Goal: Task Accomplishment & Management: Complete application form

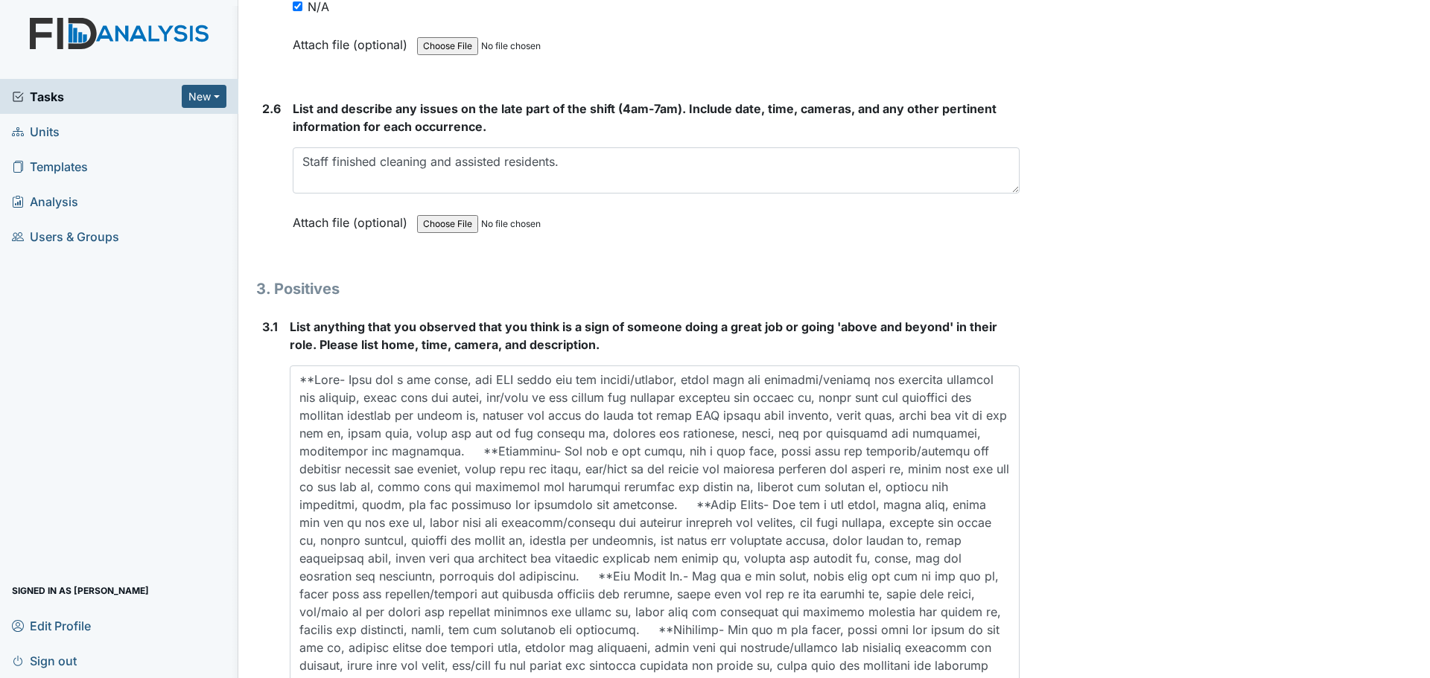
scroll to position [4364, 0]
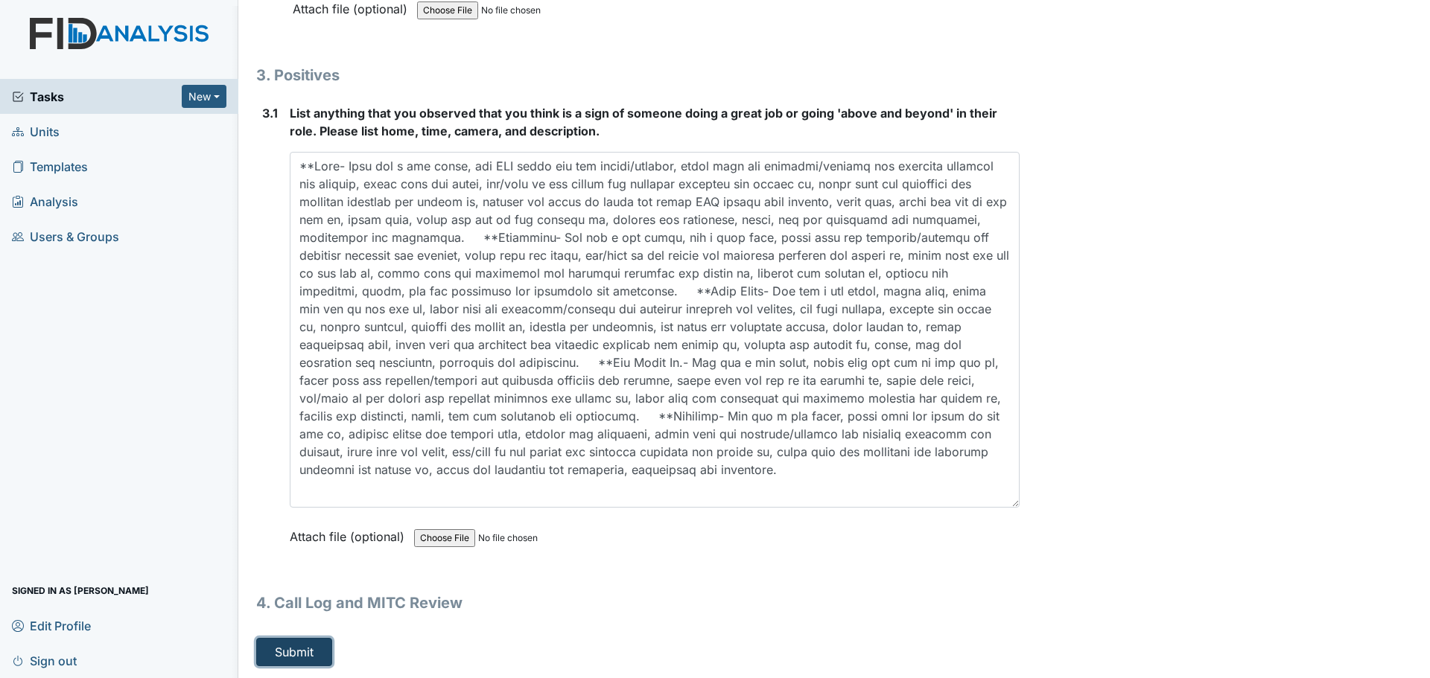
click at [296, 649] on button "Submit" at bounding box center [294, 652] width 76 height 28
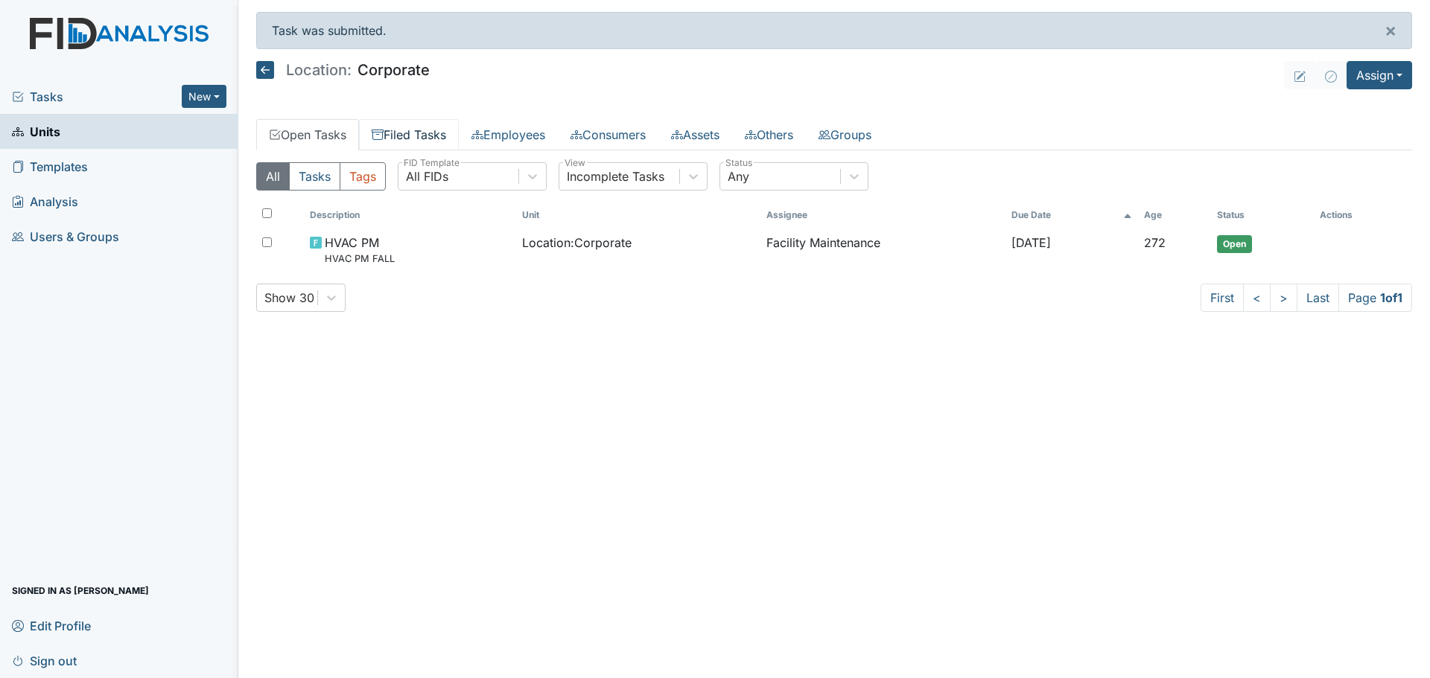
click at [412, 138] on link "Filed Tasks" at bounding box center [409, 134] width 100 height 31
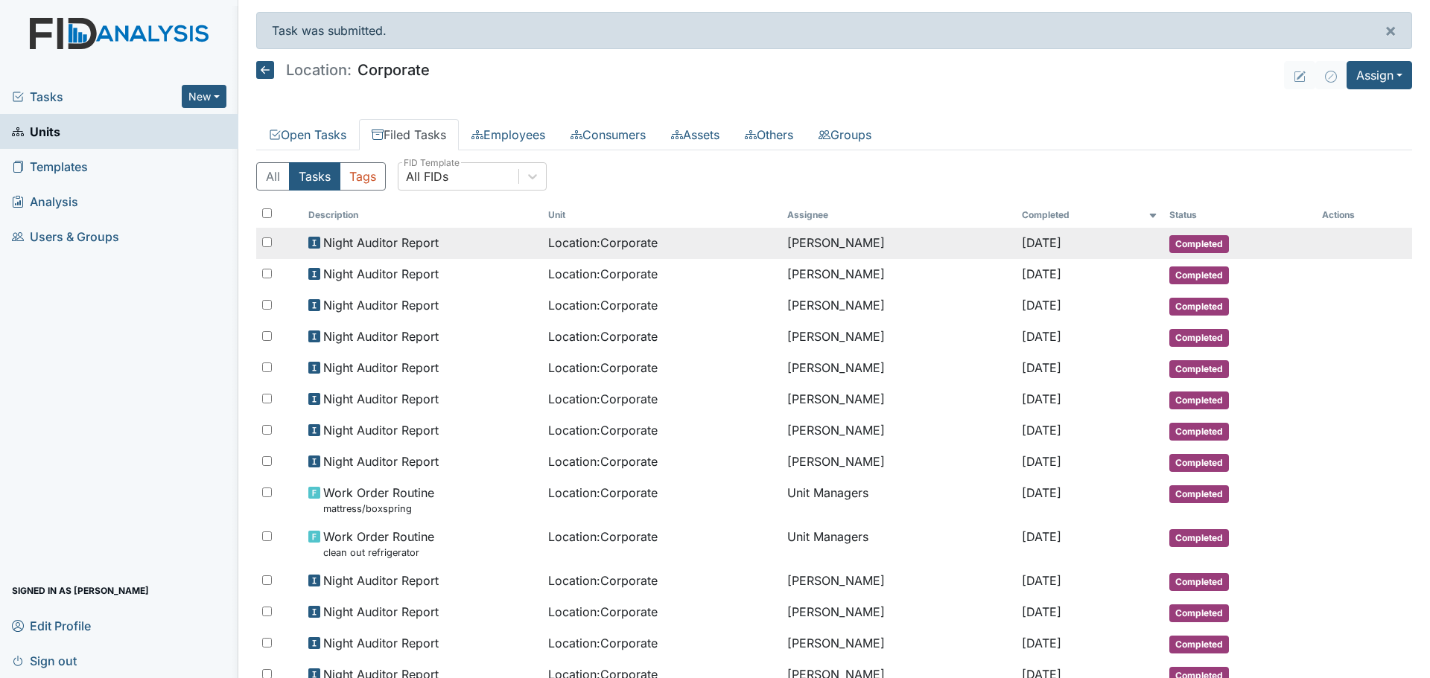
click at [436, 241] on span "Night Auditor Report" at bounding box center [380, 243] width 115 height 18
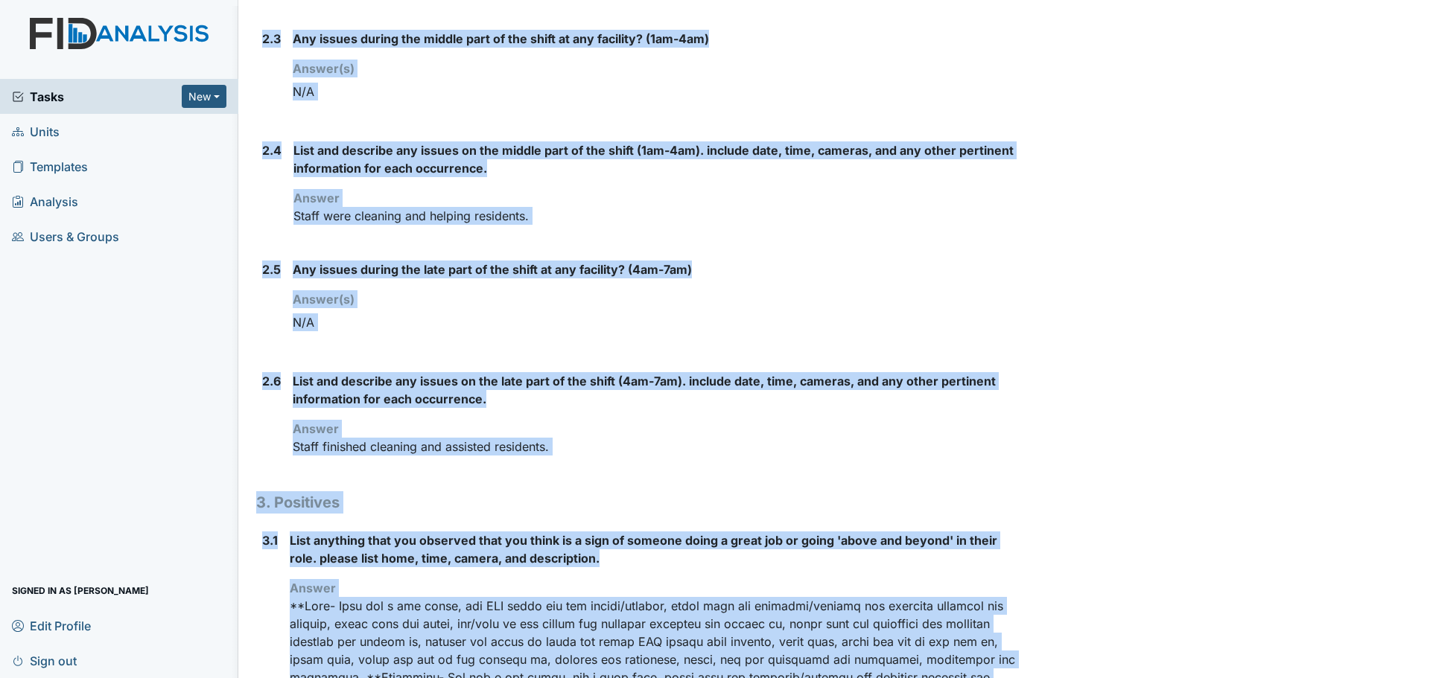
scroll to position [1325, 0]
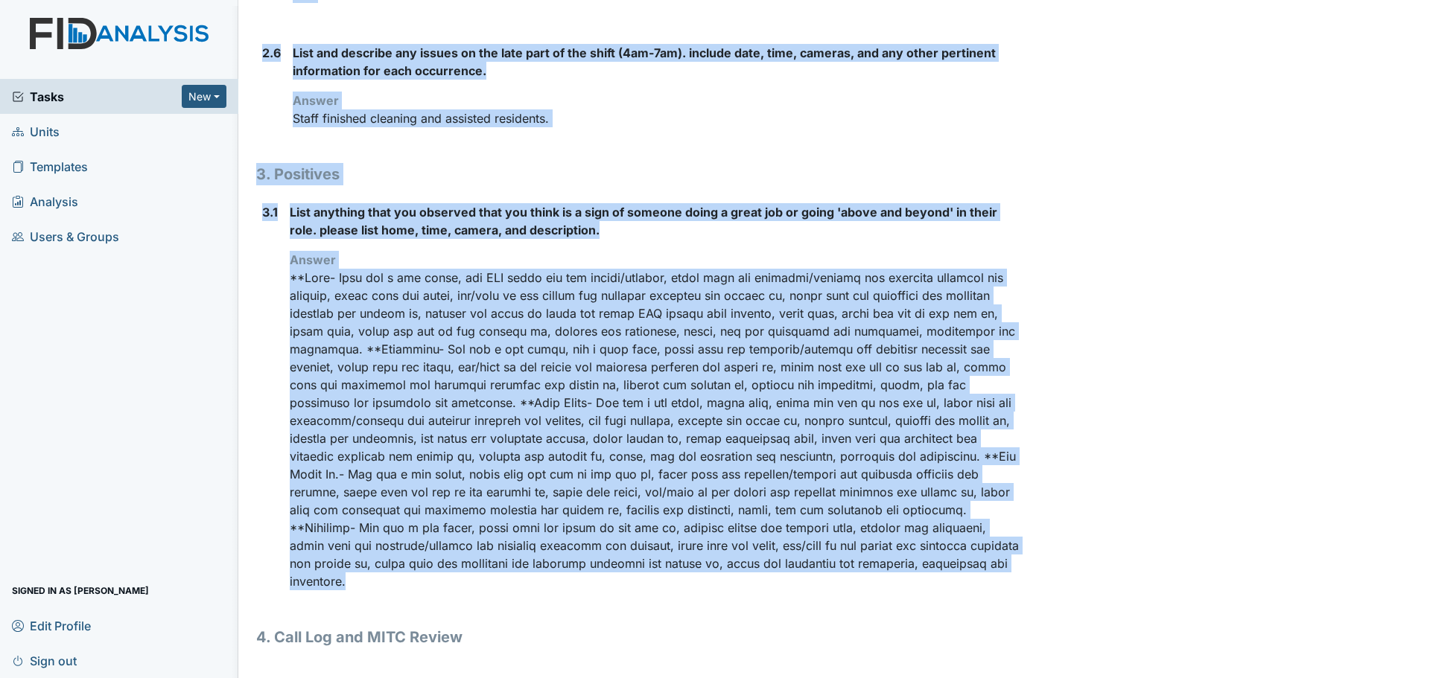
drag, startPoint x: 257, startPoint y: 77, endPoint x: 818, endPoint y: 591, distance: 760.7
copy div "Location: Corporate Assignee: Linda Candelario Creator: Linda Candelario Remedi…"
